Goal: Information Seeking & Learning: Find specific fact

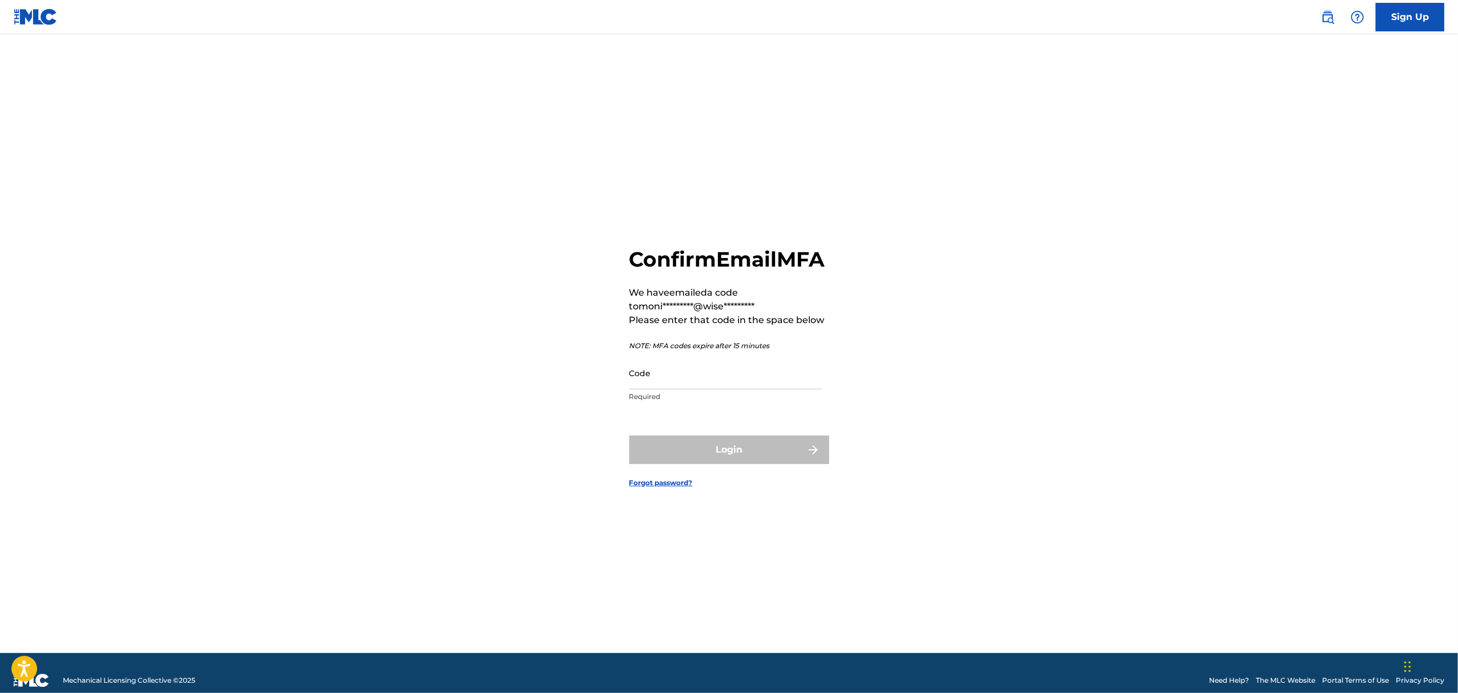
click at [667, 382] on input "Code" at bounding box center [725, 373] width 193 height 33
click at [709, 388] on input "Code" at bounding box center [725, 373] width 193 height 33
paste input "206238"
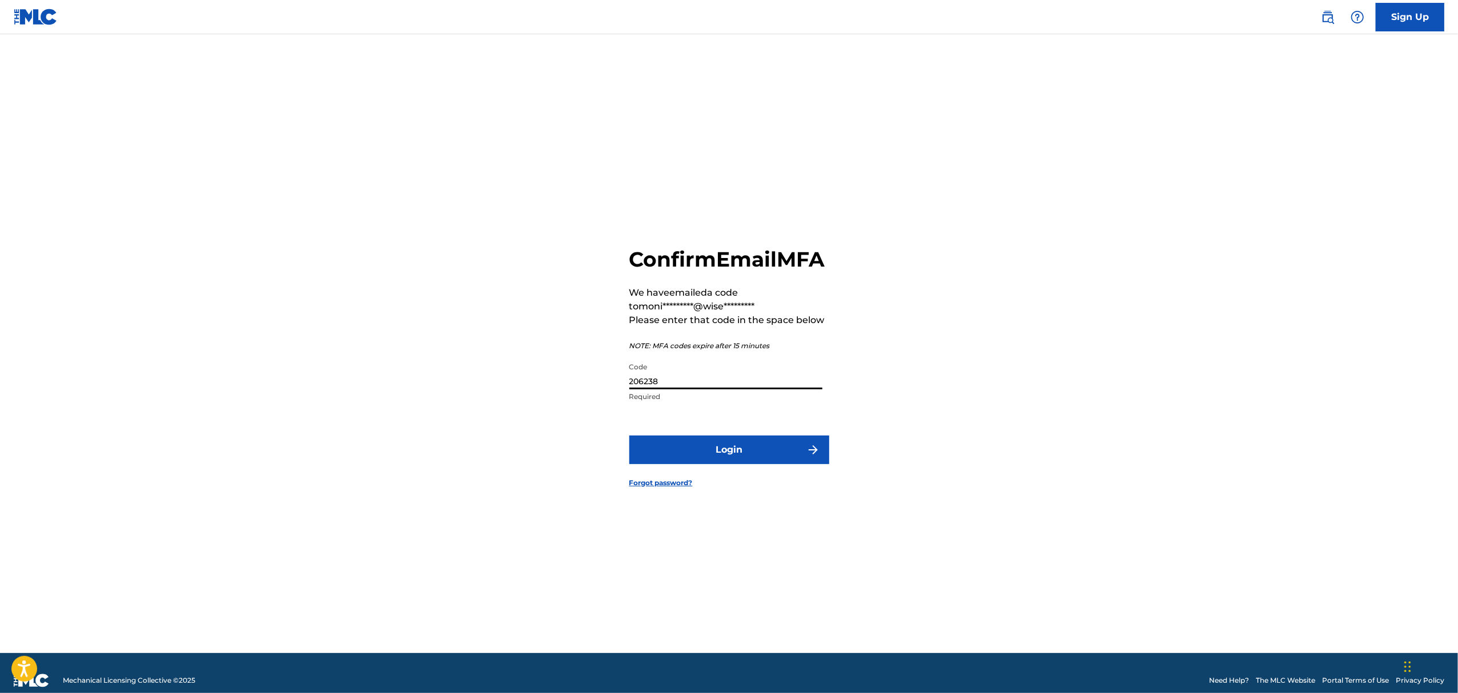
type input "206238"
click at [711, 459] on button "Login" at bounding box center [729, 450] width 200 height 29
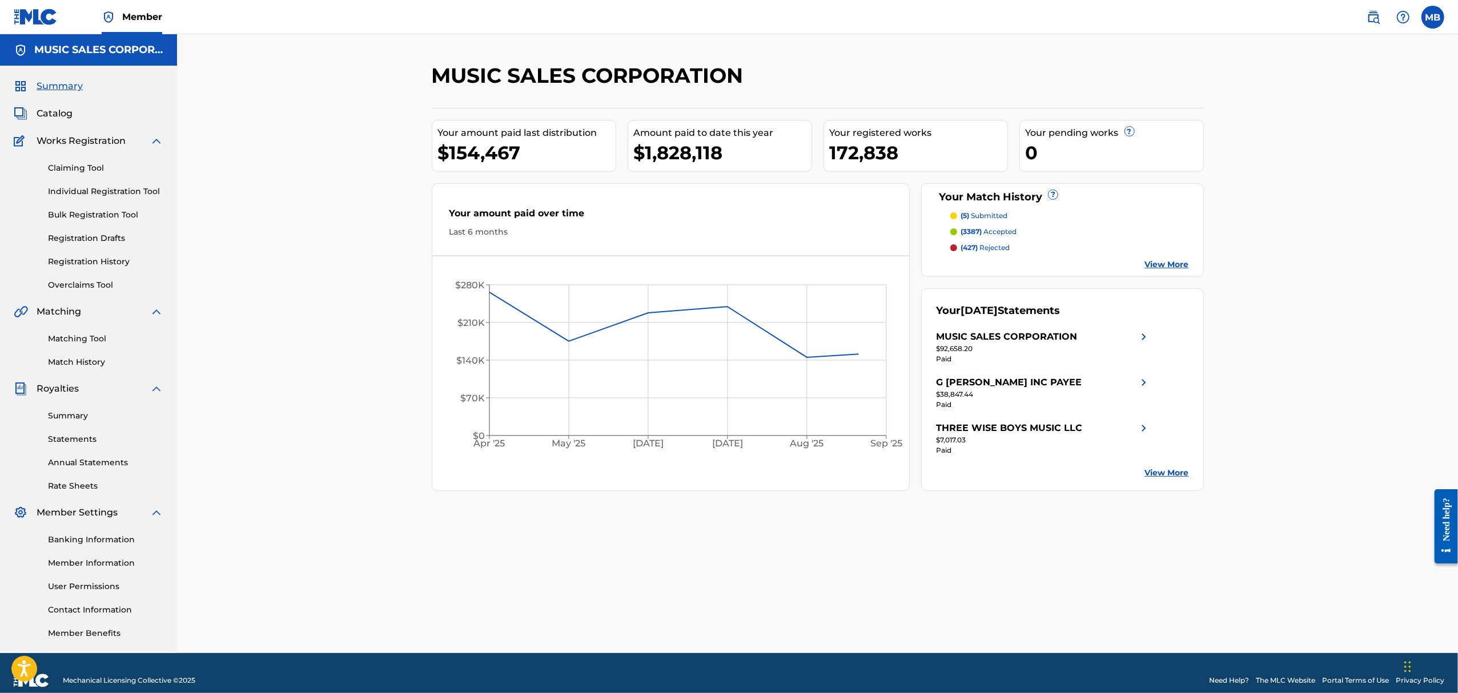
click at [53, 110] on span "Catalog" at bounding box center [55, 114] width 36 height 14
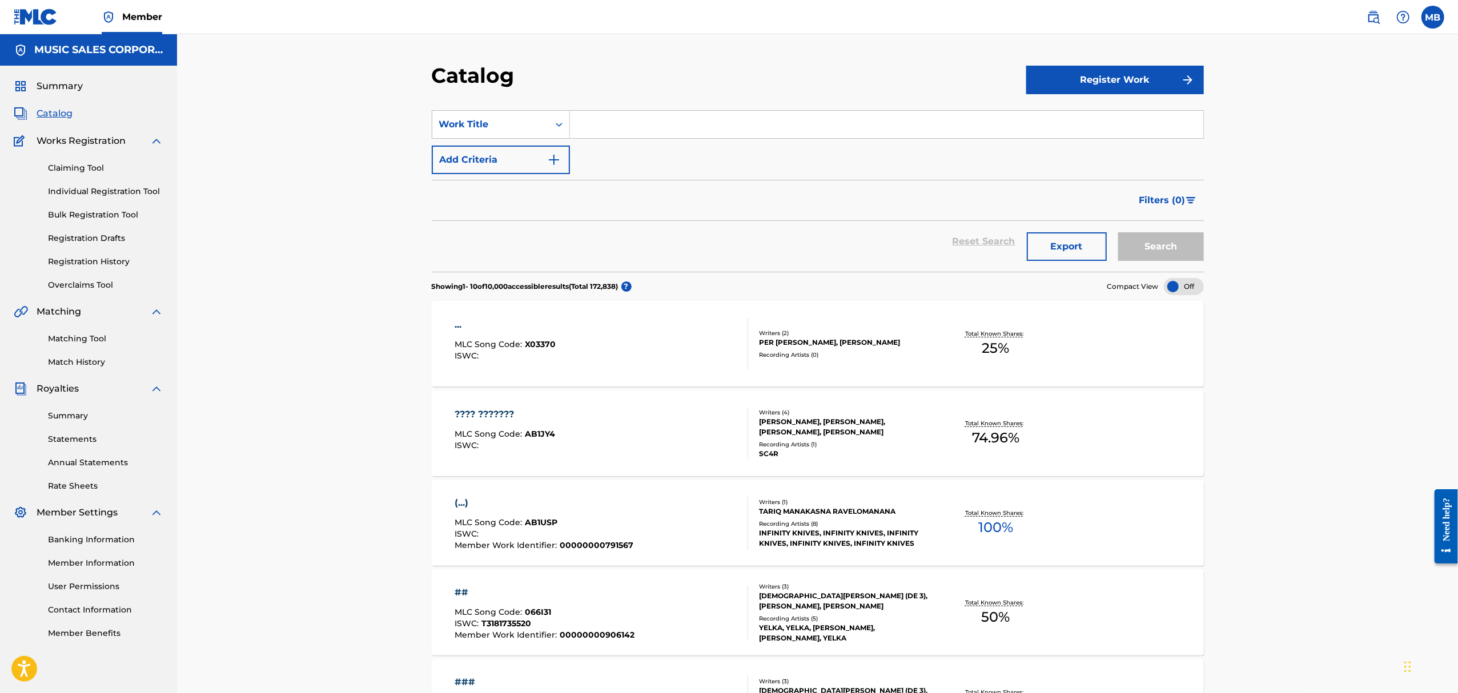
click at [663, 119] on input "Search Form" at bounding box center [886, 124] width 633 height 27
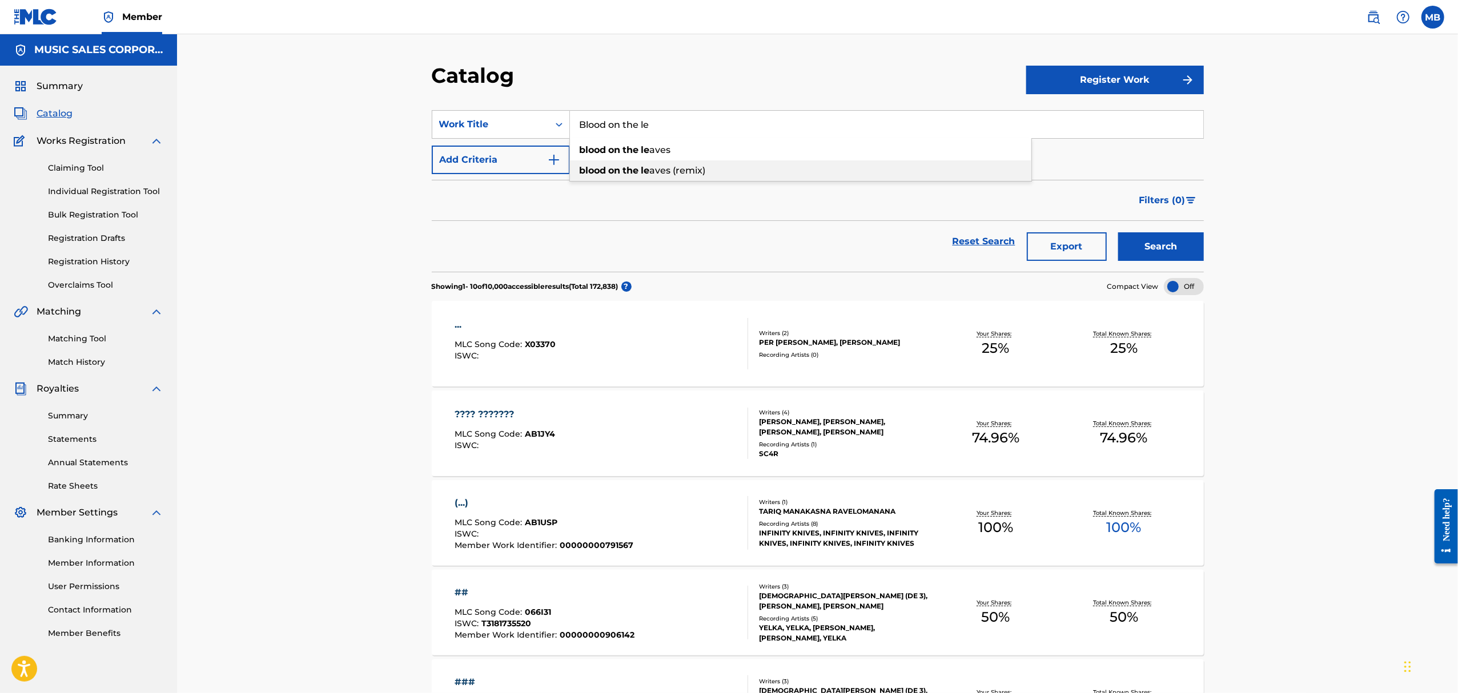
click at [679, 175] on span "aves (remix)" at bounding box center [678, 170] width 56 height 11
type input "blood on the leaves (remix)"
click at [1188, 248] on button "Search" at bounding box center [1161, 246] width 86 height 29
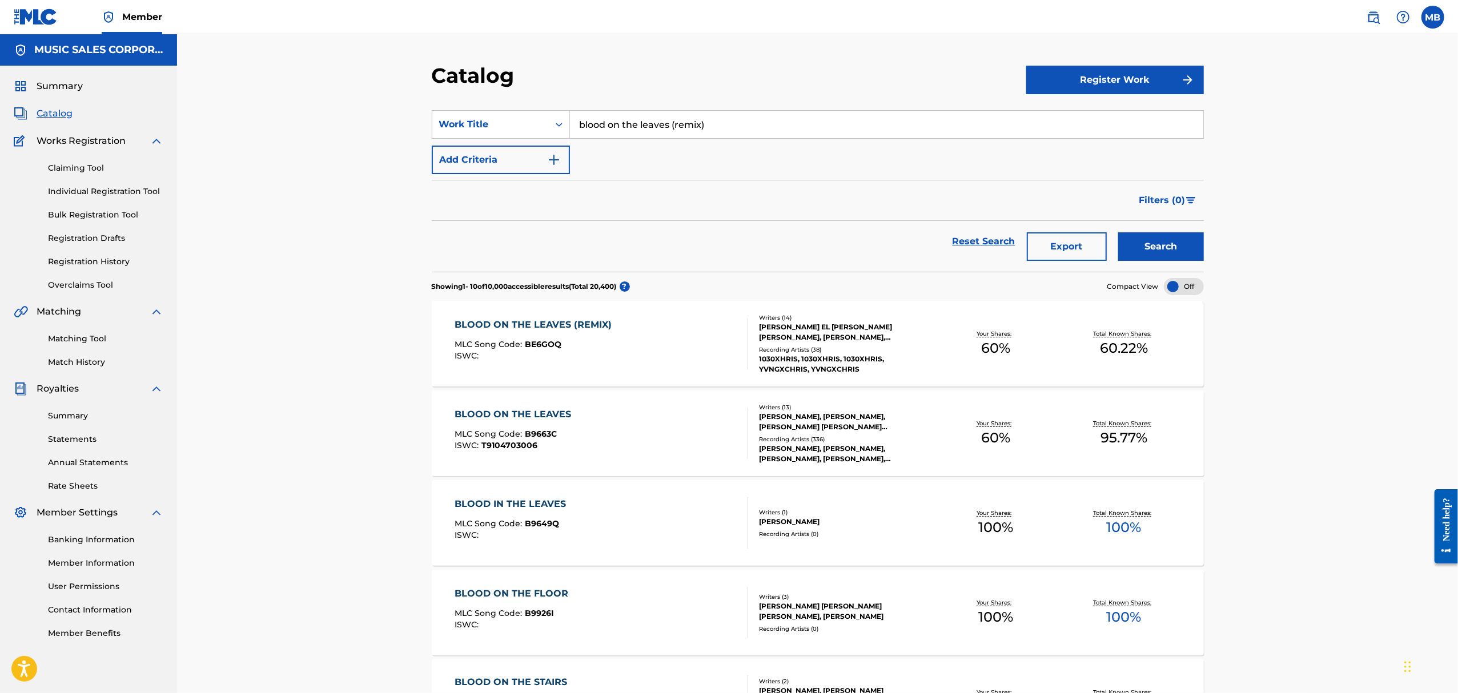
click at [677, 352] on div "BLOOD ON THE LEAVES (REMIX) MLC Song Code : BE6GOQ ISWC :" at bounding box center [600, 343] width 293 height 51
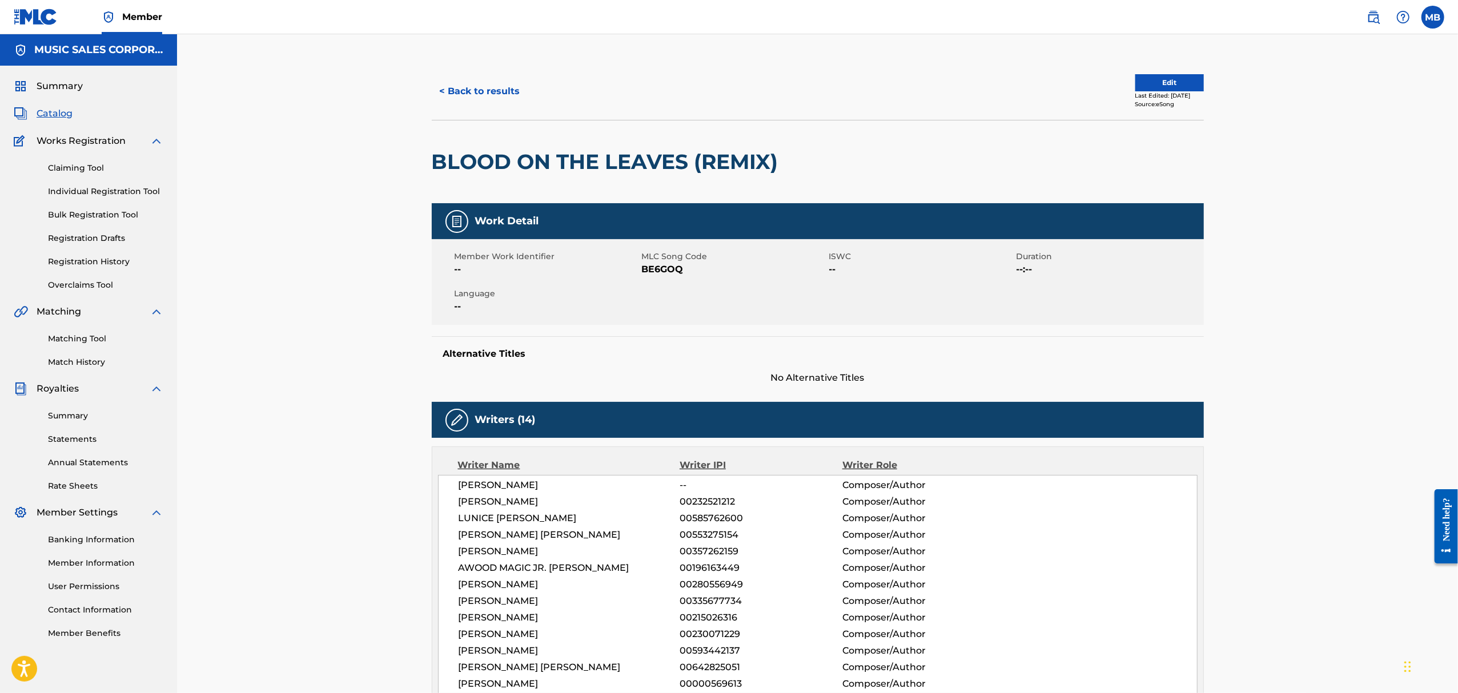
click at [654, 266] on span "BE6GOQ" at bounding box center [734, 270] width 184 height 14
copy span "BE6GOQ"
click at [661, 270] on span "BE6GOQ" at bounding box center [734, 270] width 184 height 14
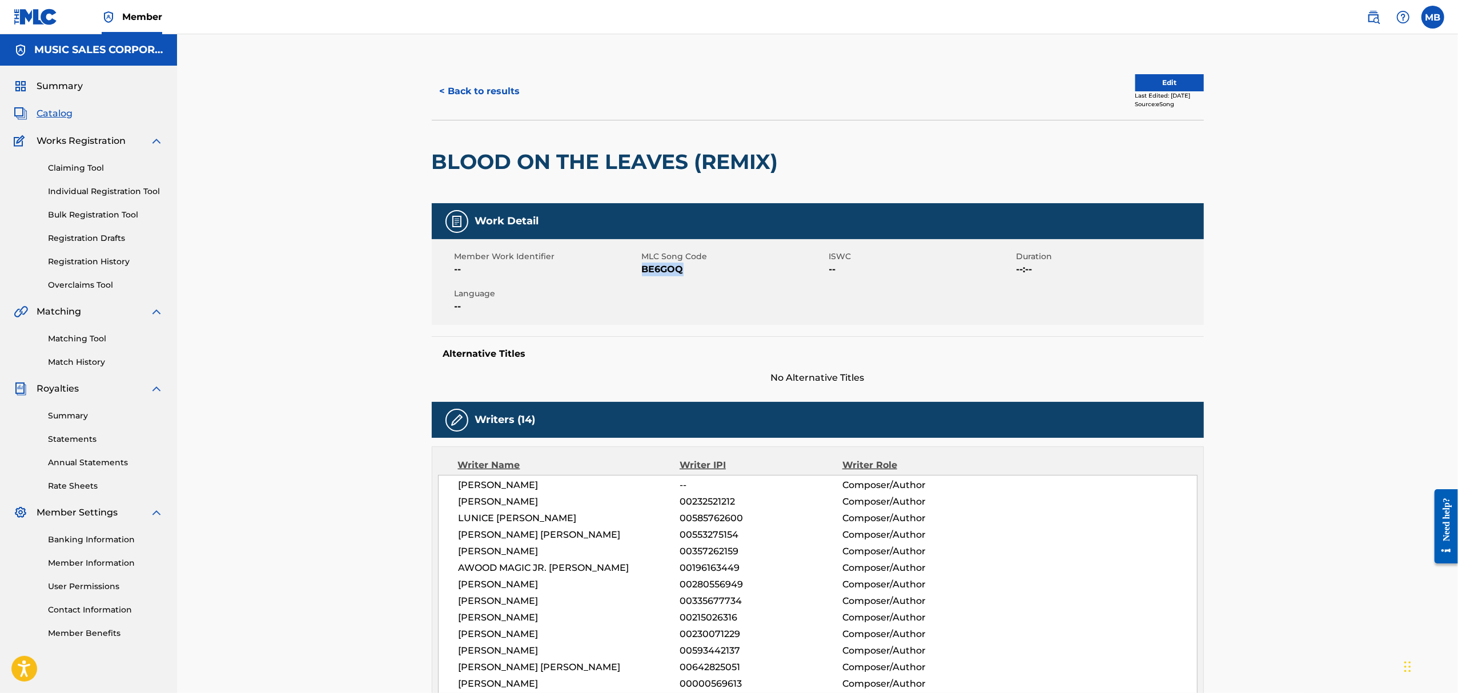
click at [662, 289] on div "Member Work Identifier -- MLC Song Code BE6GOQ ISWC -- Duration --:-- Language …" at bounding box center [818, 282] width 772 height 86
click at [658, 270] on span "BE6GOQ" at bounding box center [734, 270] width 184 height 14
click at [659, 271] on span "BE6GOQ" at bounding box center [734, 270] width 184 height 14
copy span "BE6GOQ"
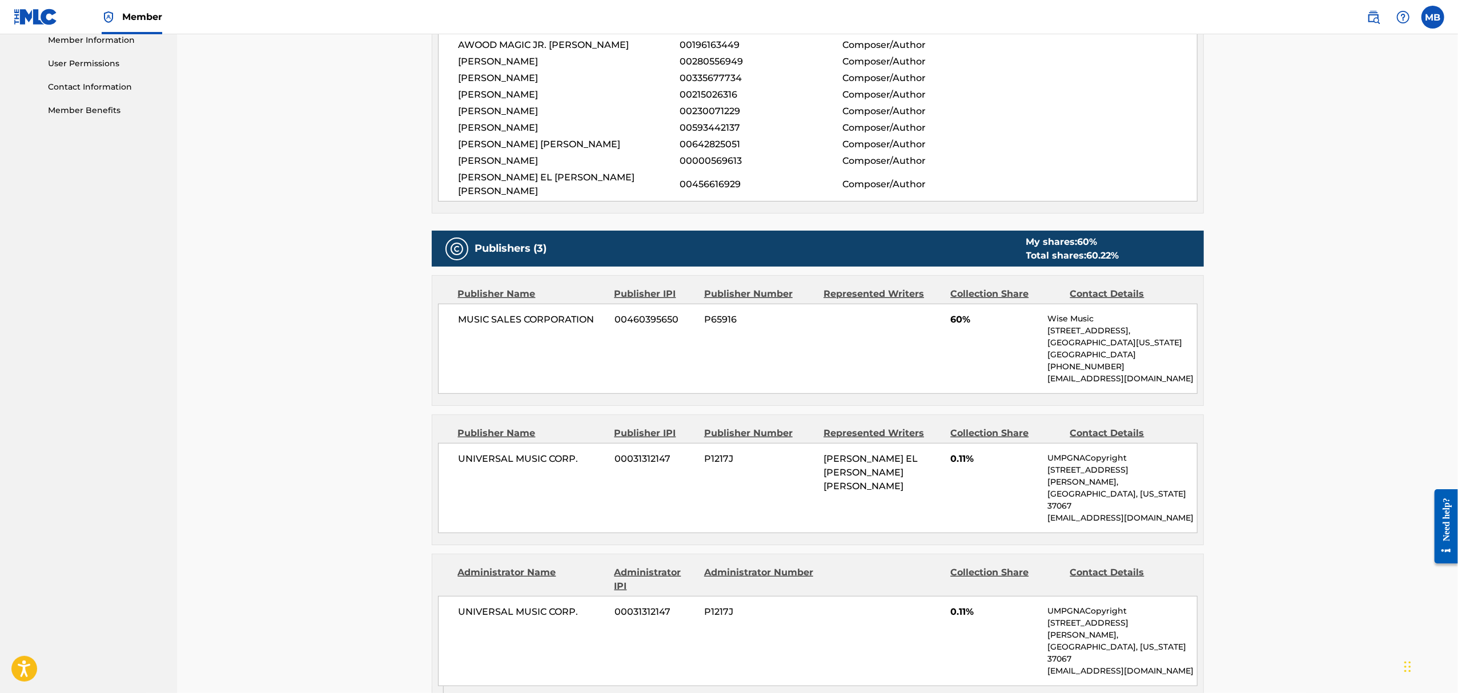
scroll to position [457, 0]
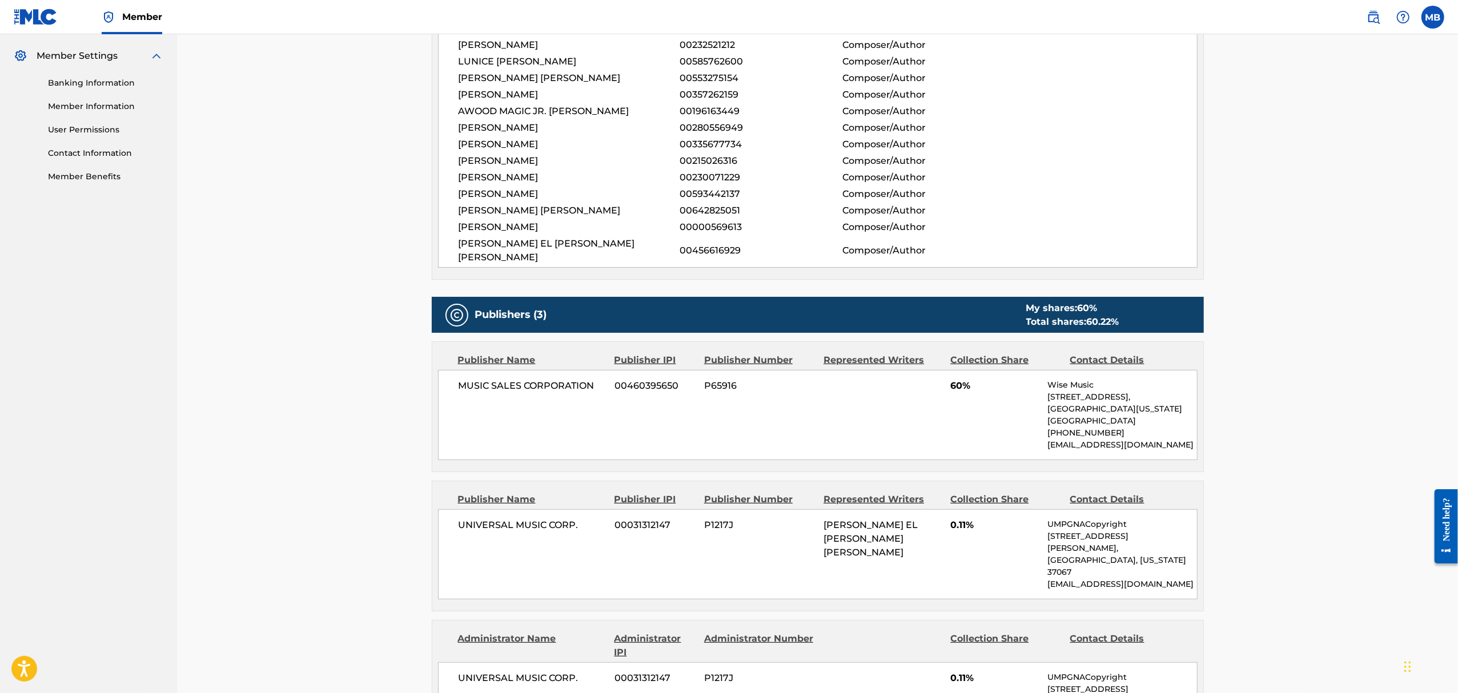
drag, startPoint x: 1186, startPoint y: 250, endPoint x: 1157, endPoint y: 290, distance: 50.2
click at [1188, 250] on div "[PERSON_NAME] EL [PERSON_NAME] [PERSON_NAME] 00456616929 Composer/Author" at bounding box center [827, 250] width 738 height 27
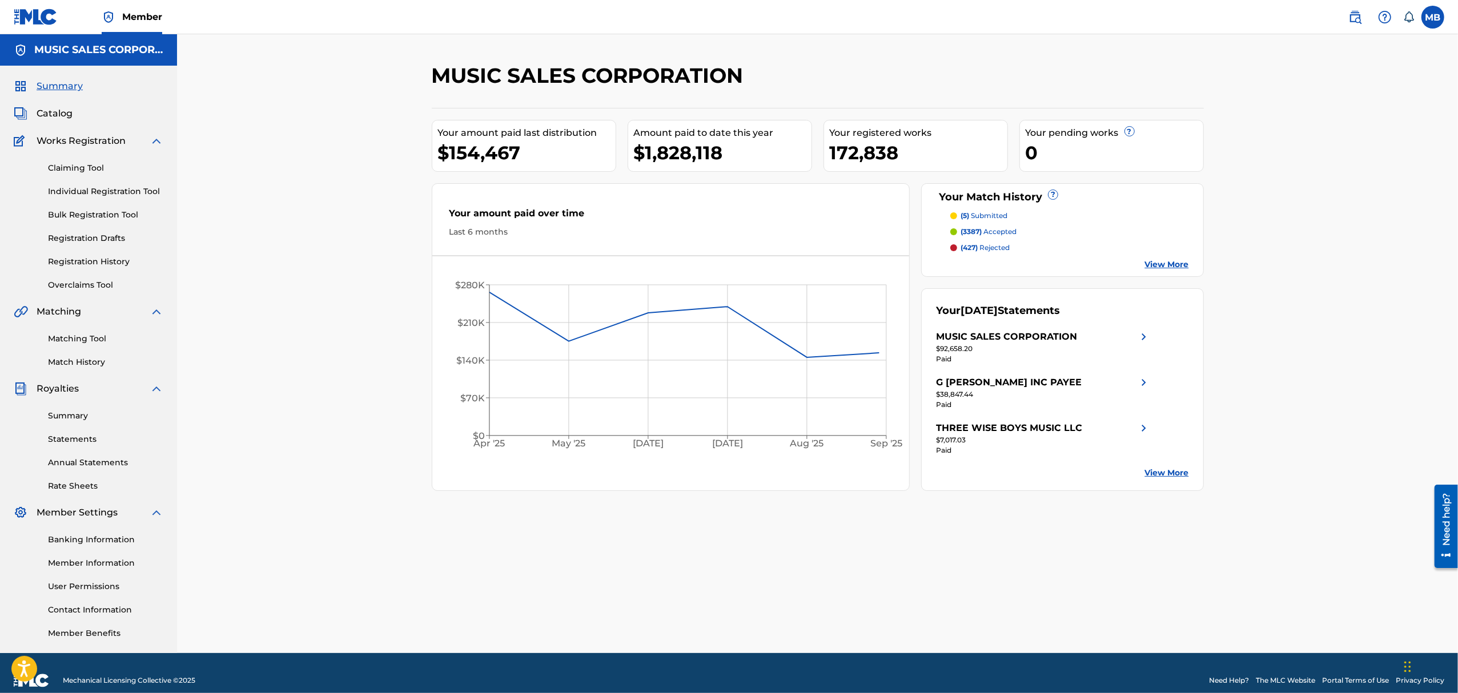
click at [58, 108] on span "Catalog" at bounding box center [55, 114] width 36 height 14
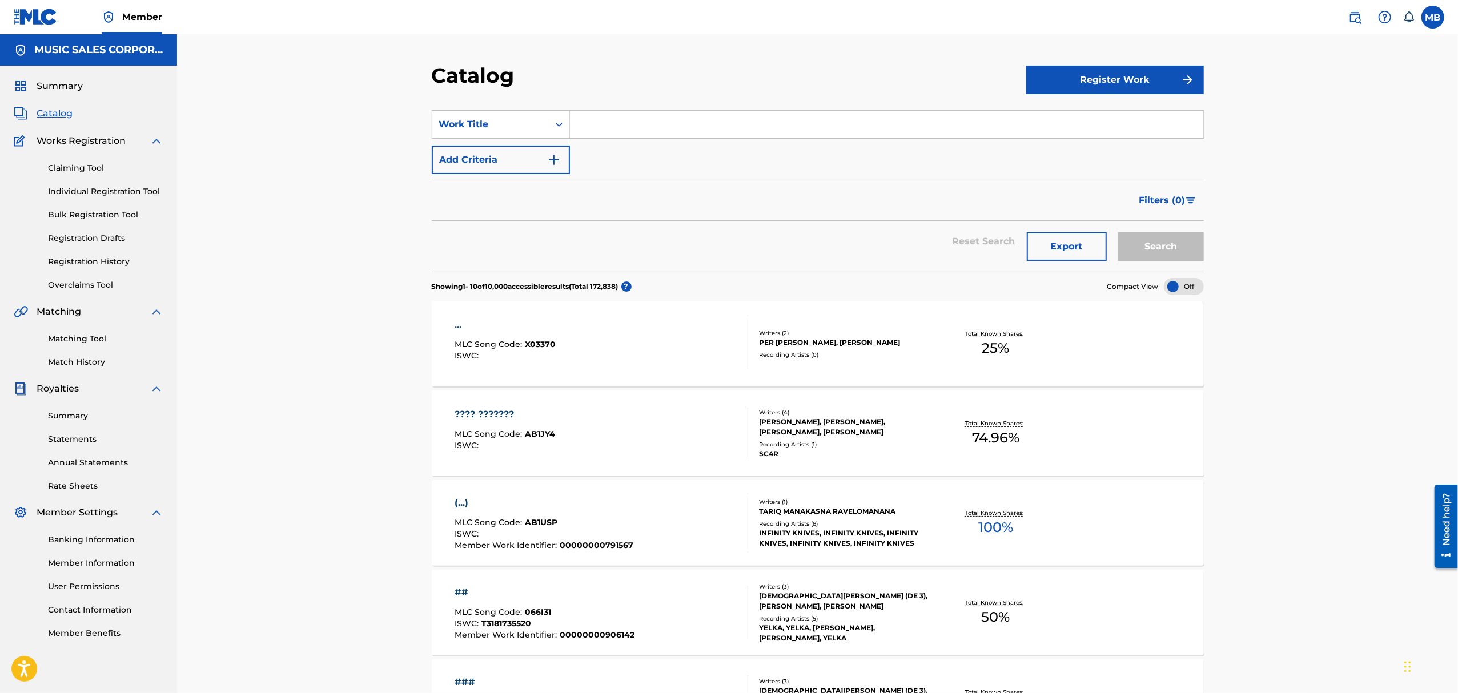
click at [871, 130] on input "Search Form" at bounding box center [886, 124] width 633 height 27
paste input "S13836"
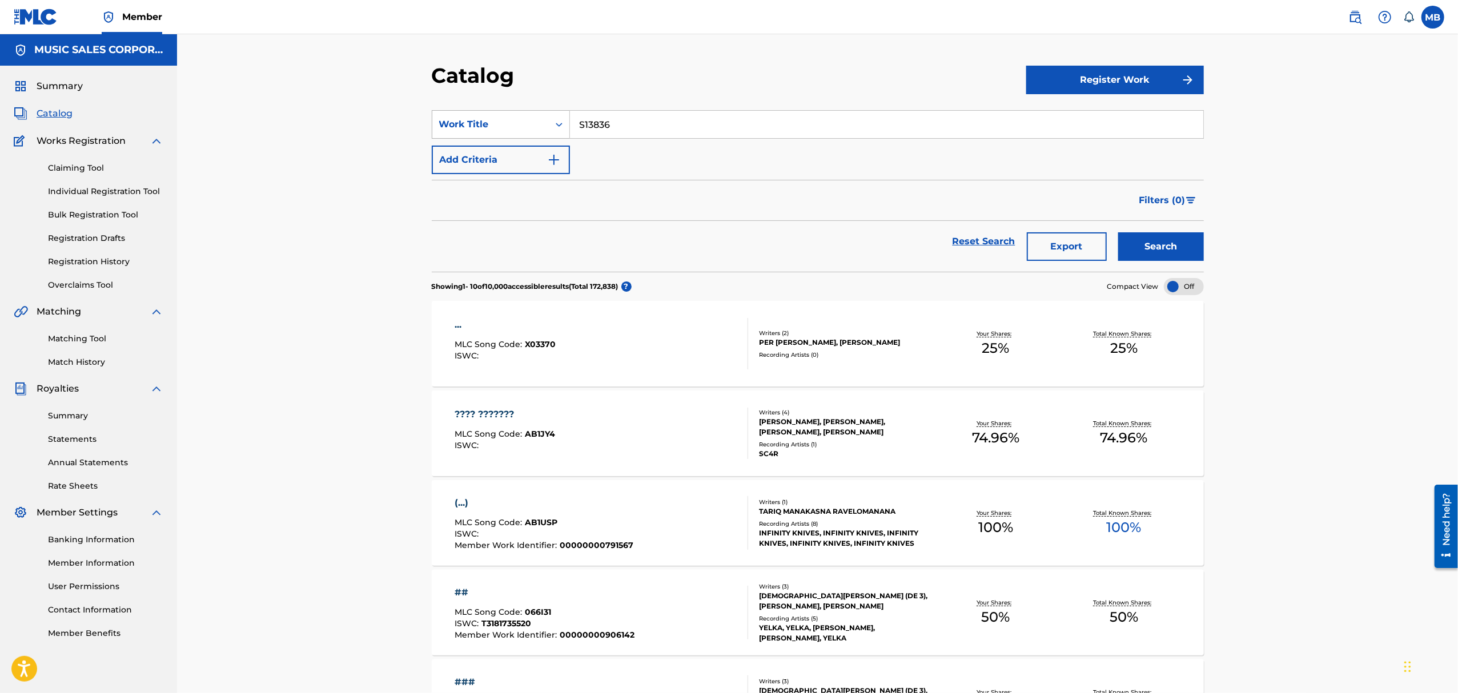
type input "S13836"
click at [510, 112] on div "Work Title" at bounding box center [501, 124] width 138 height 29
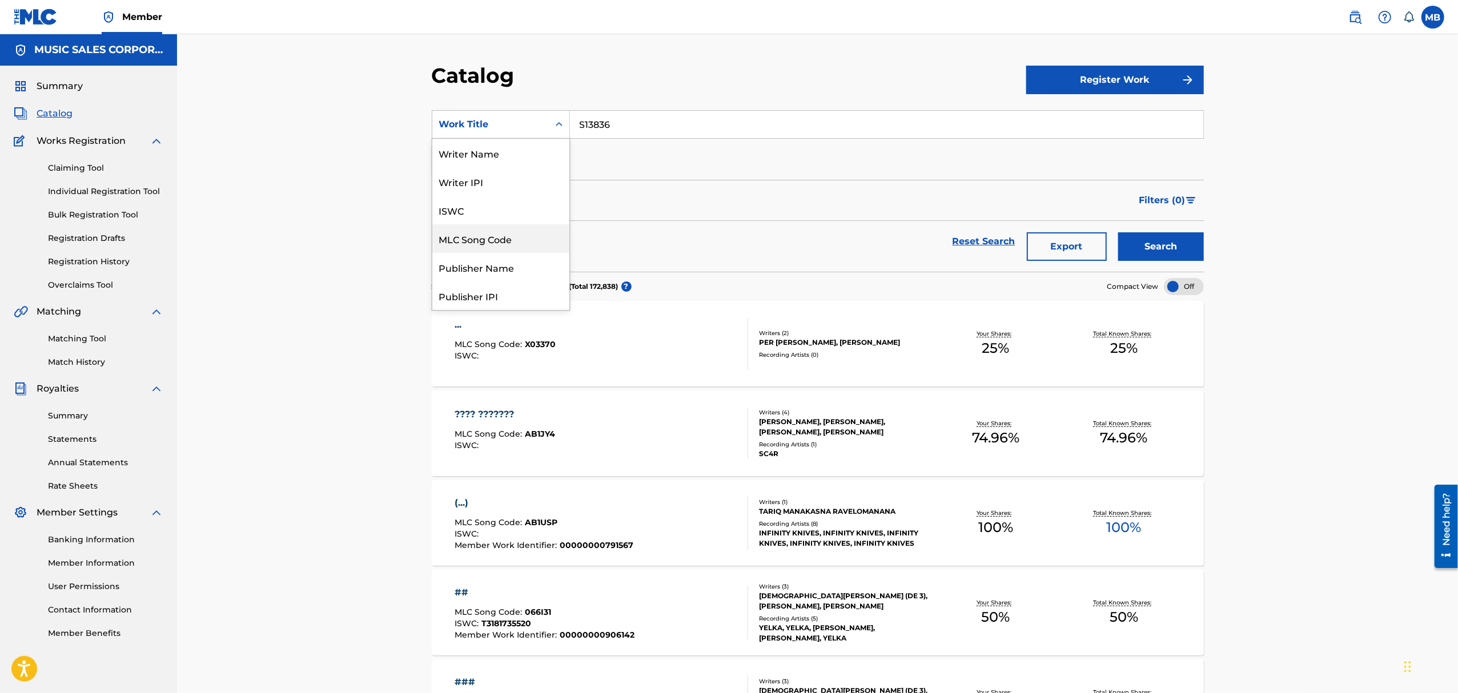
drag, startPoint x: 504, startPoint y: 245, endPoint x: 658, endPoint y: 195, distance: 162.1
click at [505, 242] on div "MLC Song Code" at bounding box center [500, 238] width 137 height 29
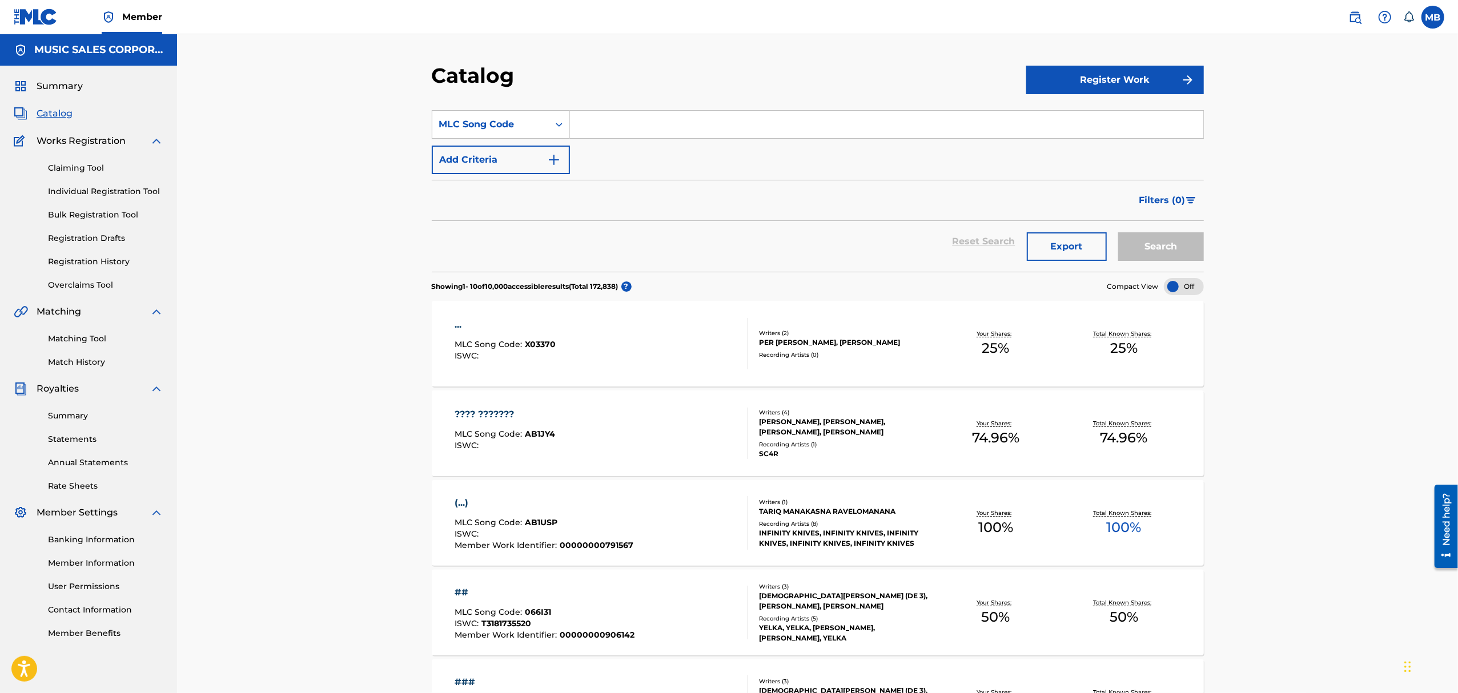
click at [719, 118] on input "Search Form" at bounding box center [886, 124] width 633 height 27
paste input "S13836"
type input "S13836"
click at [1153, 259] on button "Search" at bounding box center [1161, 246] width 86 height 29
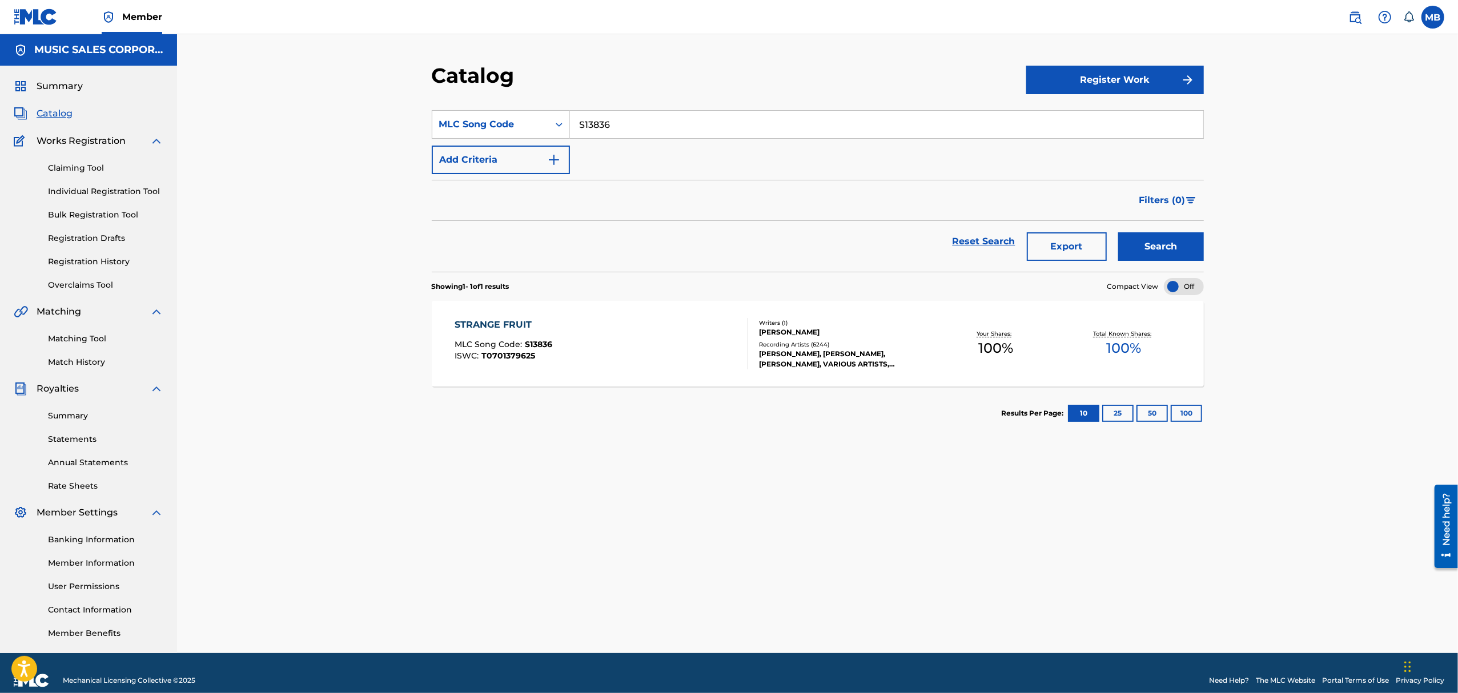
click at [630, 334] on div "STRANGE FRUIT MLC Song Code : S13836 ISWC : T0701379625" at bounding box center [600, 343] width 293 height 51
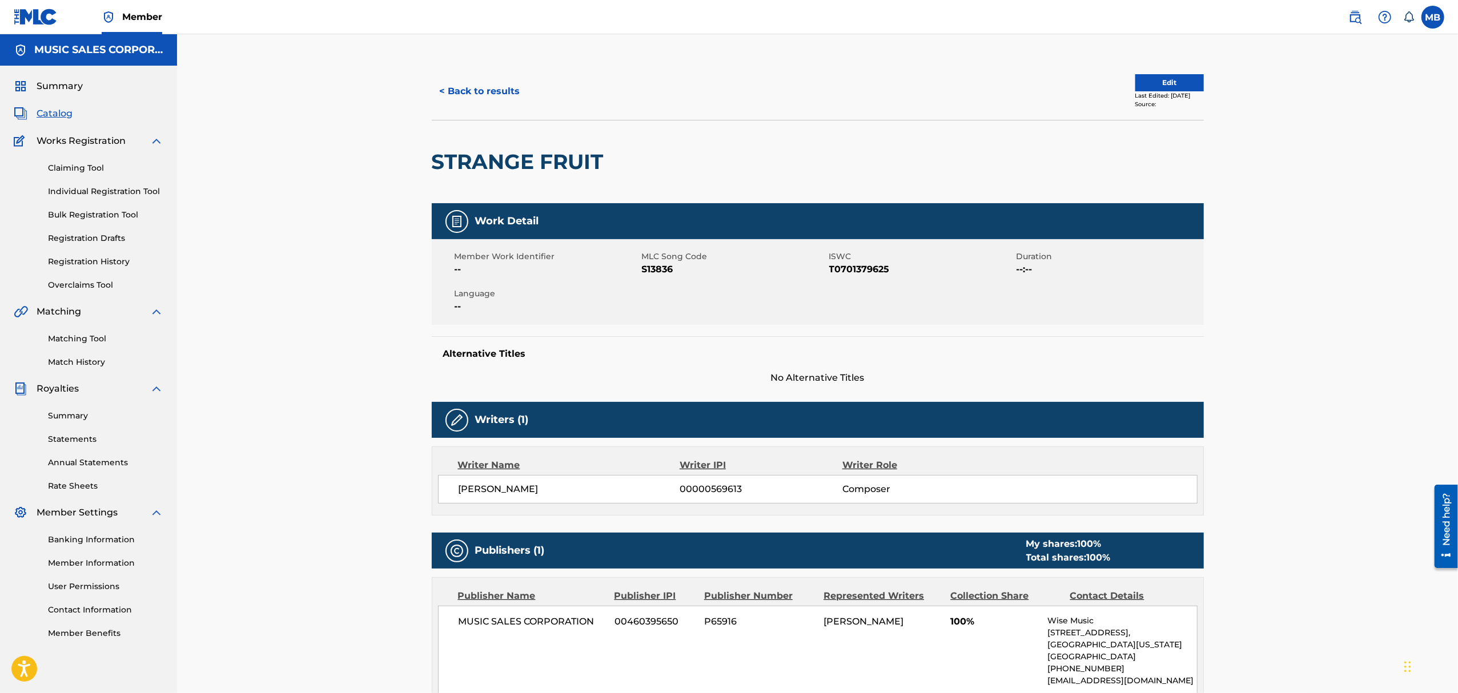
click at [477, 90] on button "< Back to results" at bounding box center [480, 91] width 96 height 29
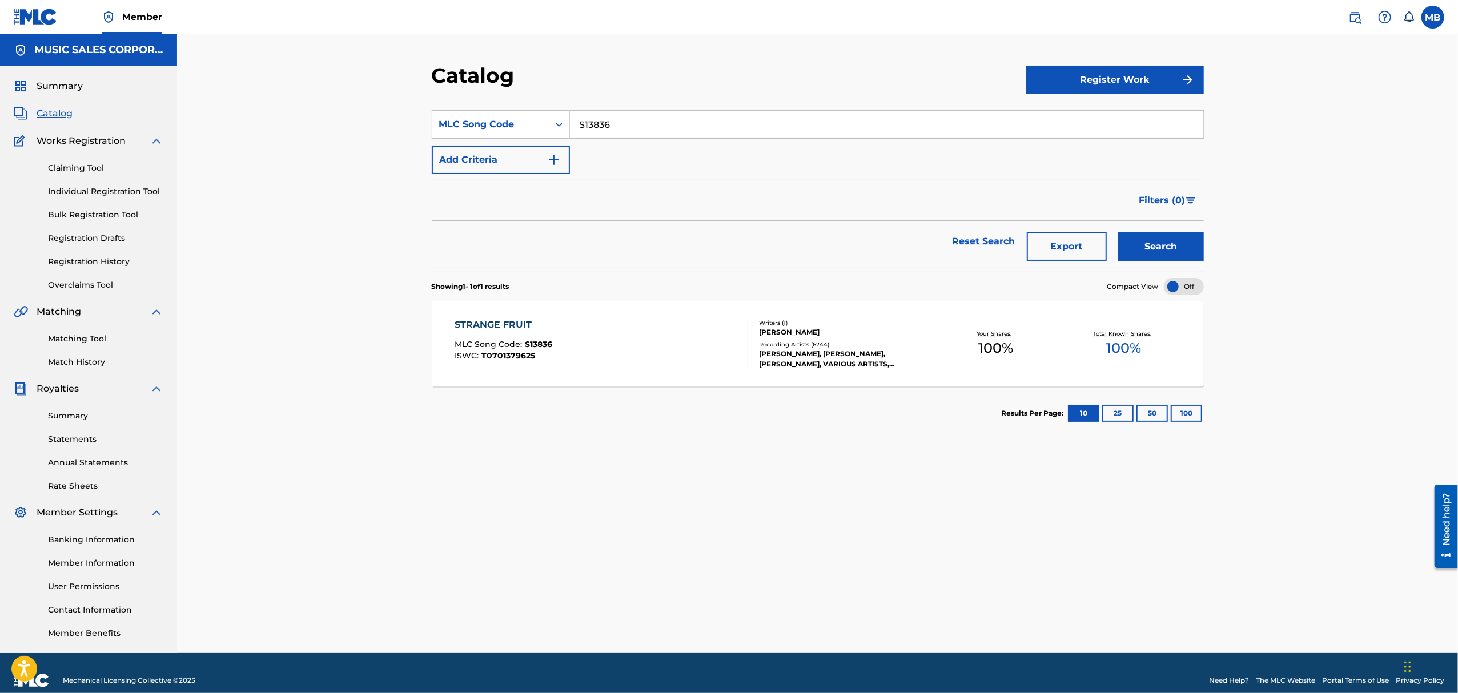
drag, startPoint x: 542, startPoint y: 111, endPoint x: 466, endPoint y: 99, distance: 76.8
click at [466, 99] on section "SearchWithCriteria5379a75e-bcd1-4c9b-a803-b1868da30dbd MLC Song Code S13836 Add…" at bounding box center [818, 183] width 772 height 175
paste input "B9663C"
type input "B9663C"
click at [1118, 232] on button "Search" at bounding box center [1161, 246] width 86 height 29
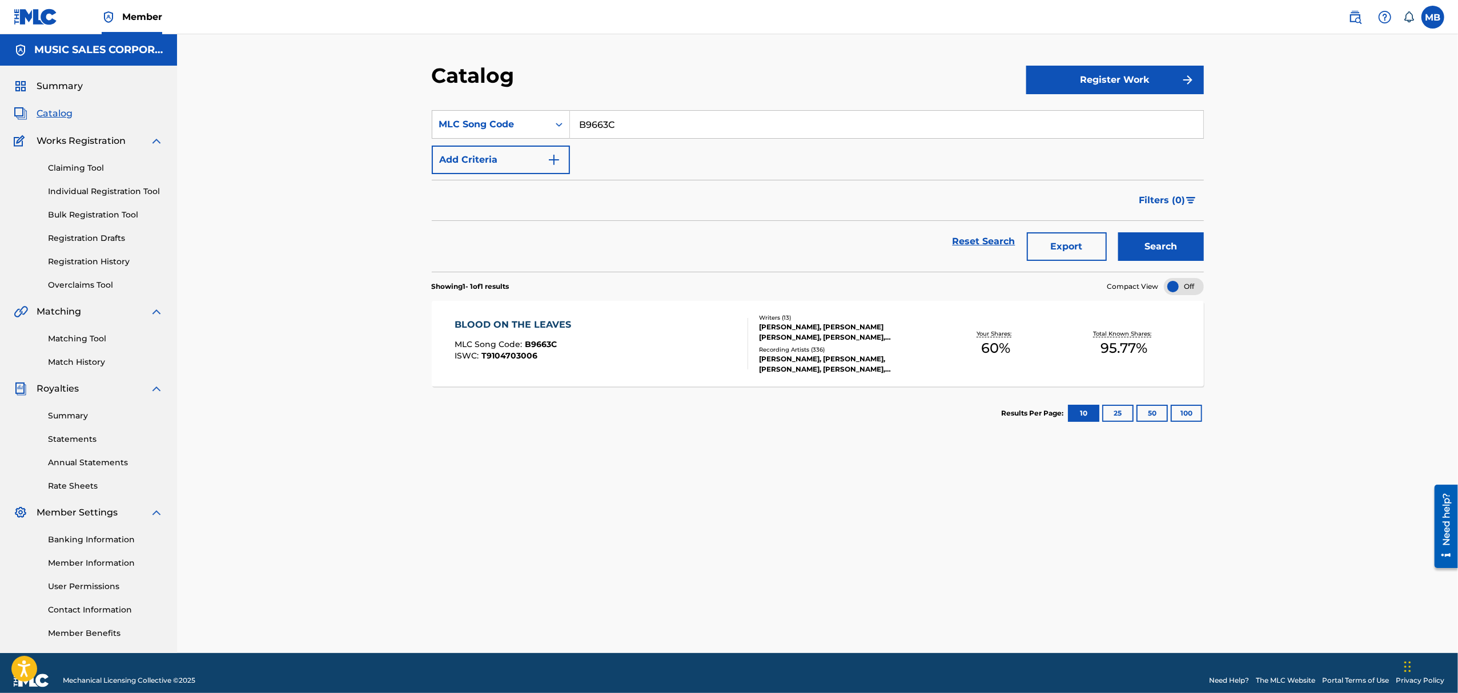
click at [653, 333] on div "BLOOD ON THE LEAVES MLC Song Code : B9663C ISWC : T9104703006" at bounding box center [600, 343] width 293 height 51
